Goal: Information Seeking & Learning: Check status

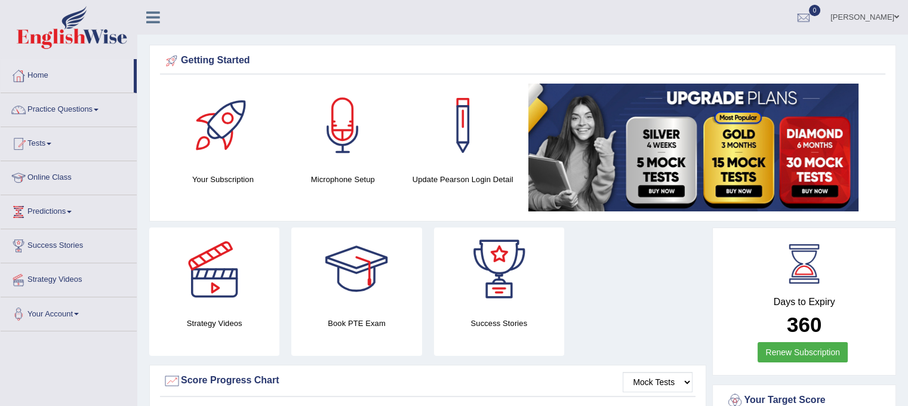
click at [137, 263] on li "Strategy Videos" at bounding box center [69, 280] width 136 height 34
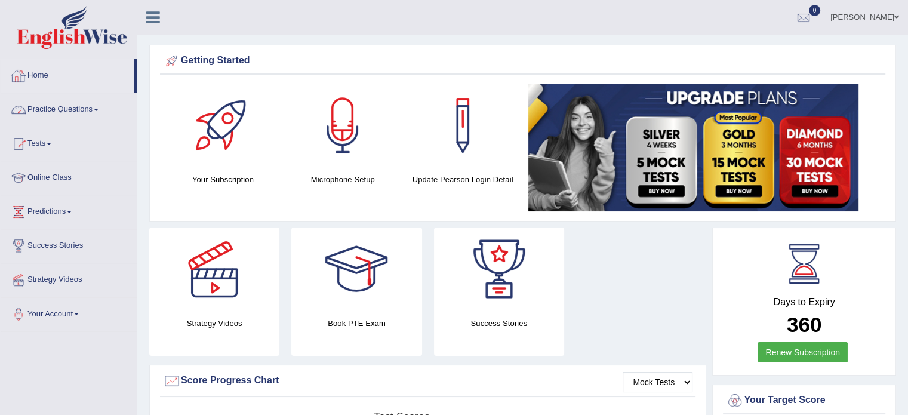
click at [96, 107] on link "Practice Questions" at bounding box center [69, 108] width 136 height 30
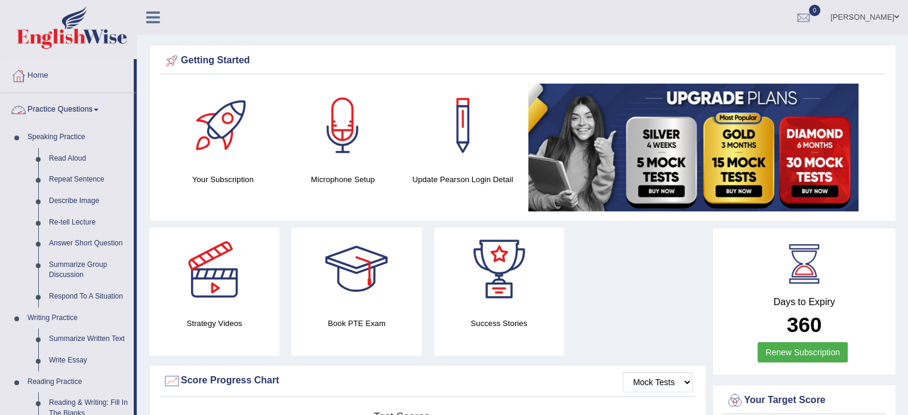
click at [95, 107] on link "Practice Questions" at bounding box center [67, 108] width 133 height 30
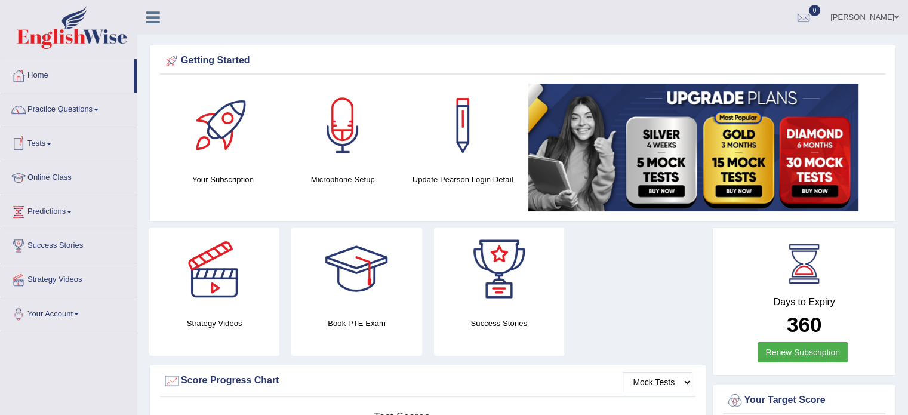
click at [51, 143] on span at bounding box center [49, 144] width 5 height 2
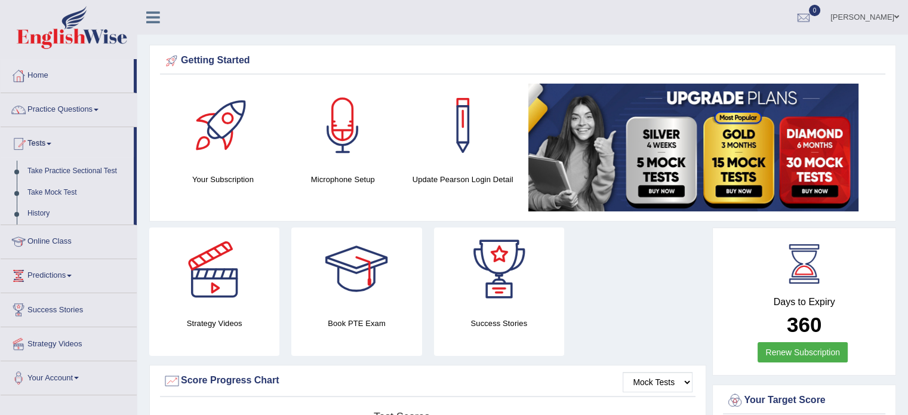
click at [51, 143] on span at bounding box center [49, 144] width 5 height 2
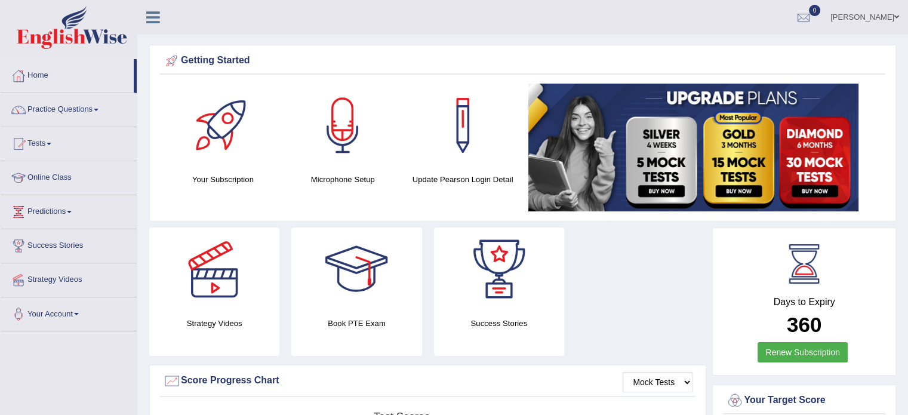
click at [97, 109] on link "Practice Questions" at bounding box center [69, 108] width 136 height 30
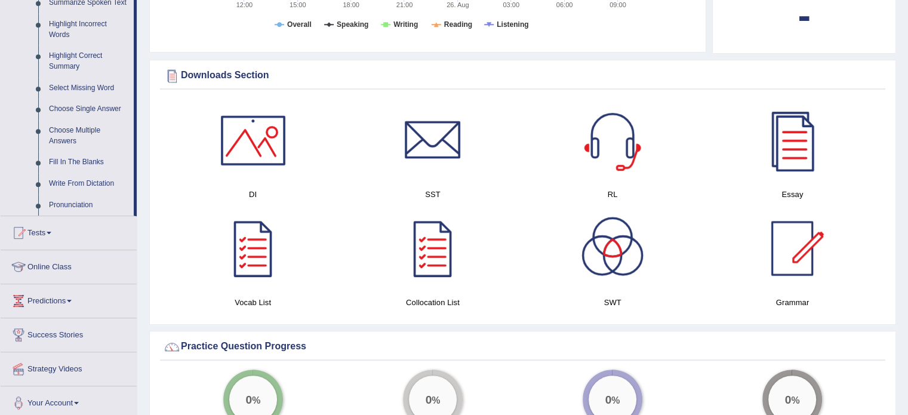
scroll to position [597, 0]
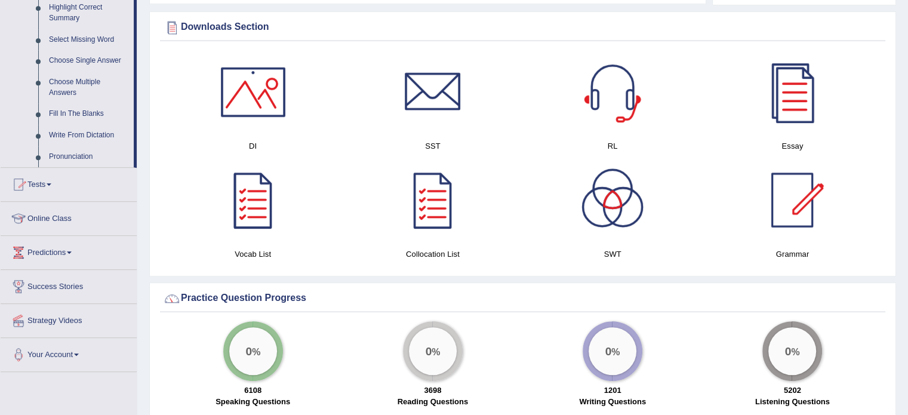
click at [80, 192] on link "Tests" at bounding box center [69, 183] width 136 height 30
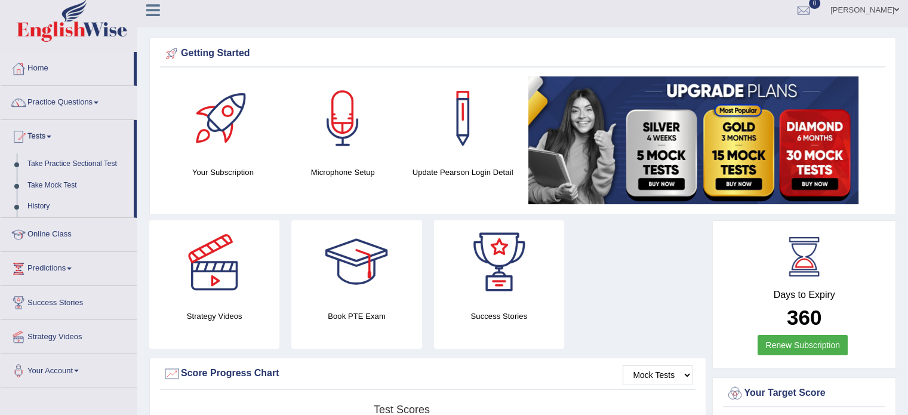
scroll to position [0, 0]
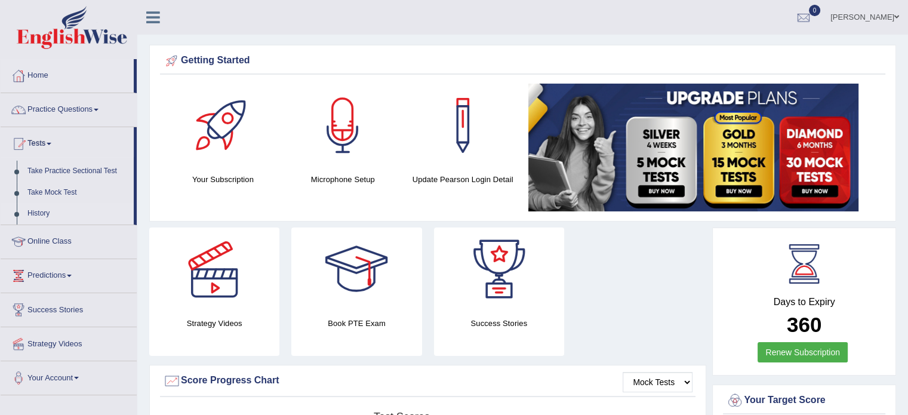
click at [103, 207] on link "History" at bounding box center [78, 213] width 112 height 21
